Goal: Check status: Check status

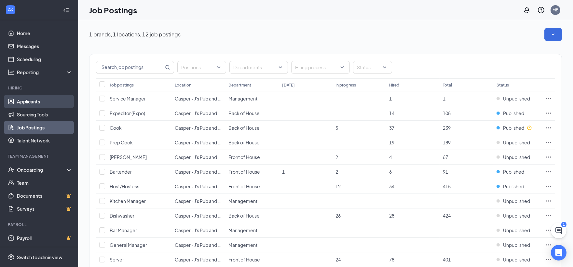
click at [27, 100] on link "Applicants" at bounding box center [45, 101] width 56 height 13
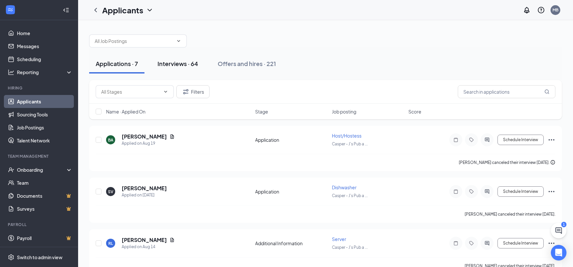
click at [167, 63] on div "Interviews · 64" at bounding box center [177, 64] width 41 height 8
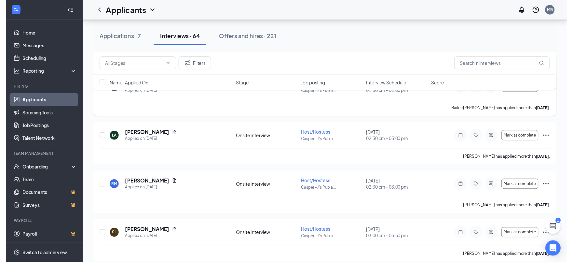
scroll to position [181, 0]
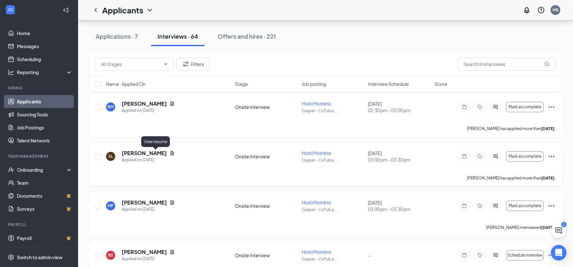
click at [170, 152] on icon "Document" at bounding box center [172, 153] width 4 height 4
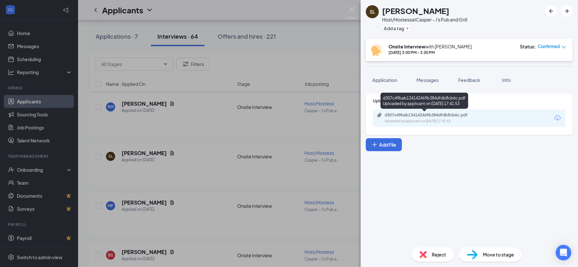
click at [421, 117] on div "d307c49bab134142469b384dfdb8cb6c.pdf" at bounding box center [430, 115] width 91 height 5
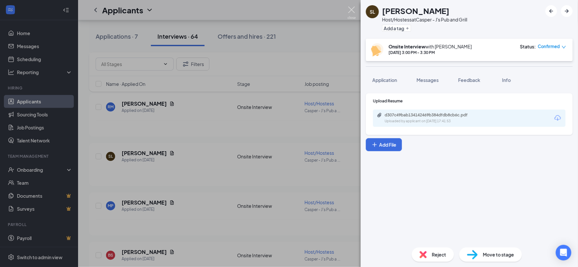
click at [351, 10] on img at bounding box center [352, 13] width 8 height 13
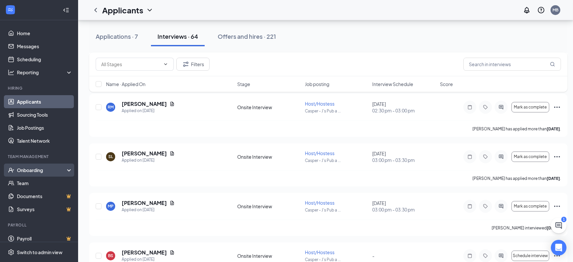
drag, startPoint x: 26, startPoint y: 167, endPoint x: 98, endPoint y: 149, distance: 73.8
click at [27, 167] on div "Onboarding" at bounding box center [42, 170] width 50 height 7
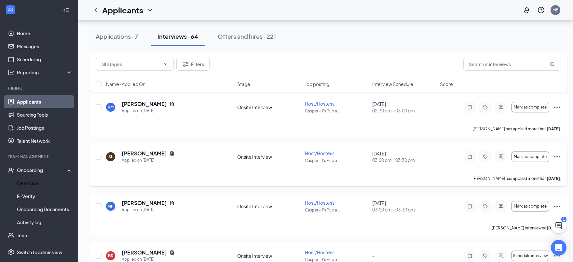
drag, startPoint x: 25, startPoint y: 183, endPoint x: 191, endPoint y: 165, distance: 166.5
click at [25, 182] on link "Overview" at bounding box center [45, 182] width 56 height 13
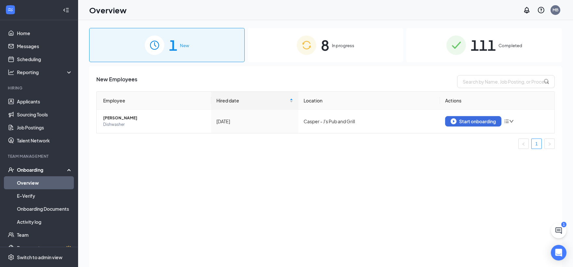
click at [349, 44] on span "In progress" at bounding box center [343, 45] width 22 height 7
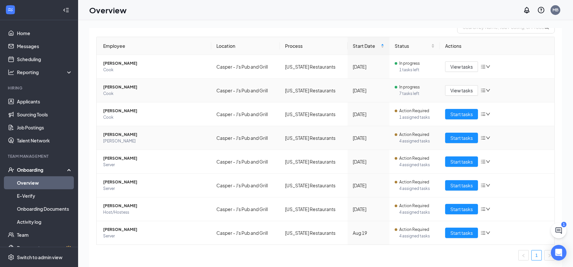
scroll to position [55, 0]
click at [125, 228] on span "[PERSON_NAME]" at bounding box center [154, 229] width 103 height 7
